Goal: Information Seeking & Learning: Learn about a topic

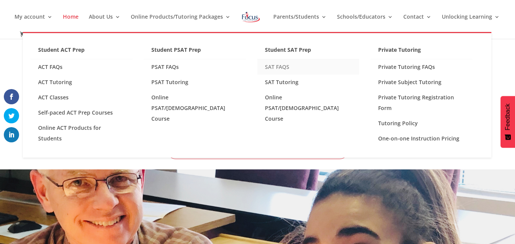
click at [282, 66] on link "SAT FAQS" at bounding box center [308, 66] width 102 height 15
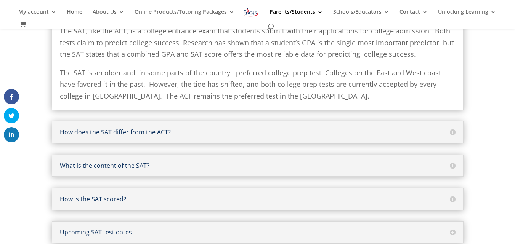
scroll to position [135, 0]
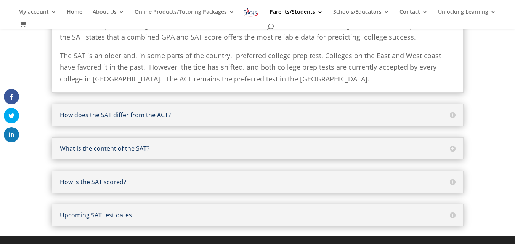
click at [265, 112] on div "How does the SAT differ from the ACT? The two tests are constructed differently…" at bounding box center [258, 115] width 412 height 22
click at [259, 115] on h5 "How does the SAT differ from the ACT?" at bounding box center [258, 115] width 396 height 6
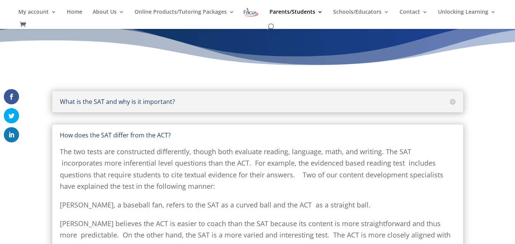
scroll to position [0, 0]
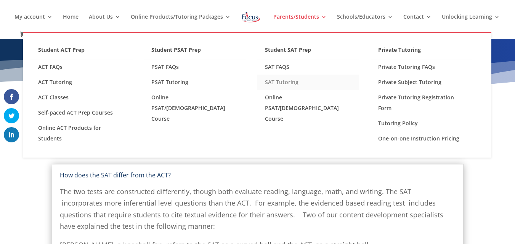
click at [294, 83] on link "SAT Tutoring" at bounding box center [308, 82] width 102 height 15
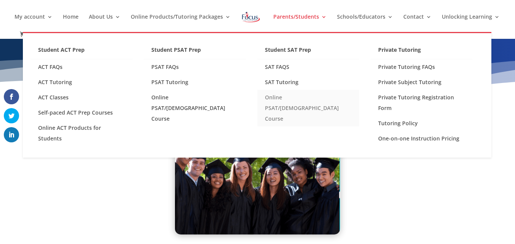
click at [283, 98] on link "Online PSAT/[DEMOGRAPHIC_DATA] Course" at bounding box center [308, 108] width 102 height 37
